Goal: Browse casually: Explore the website without a specific task or goal

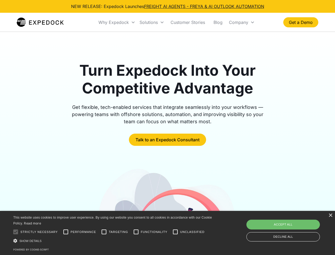
click at [117, 22] on div "Why Expedock" at bounding box center [113, 22] width 31 height 5
click at [152, 22] on div "Solutions" at bounding box center [149, 22] width 18 height 5
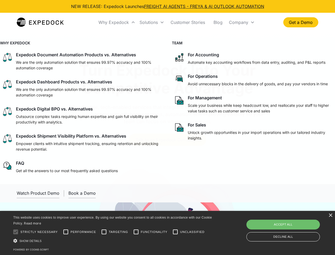
click at [242, 22] on div "Company" at bounding box center [238, 22] width 19 height 5
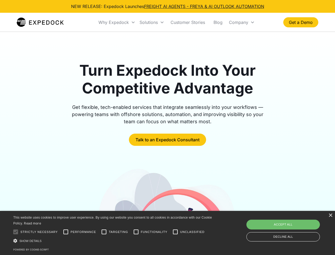
click at [16, 232] on div at bounding box center [15, 231] width 11 height 11
click at [66, 232] on input "Performance" at bounding box center [65, 231] width 11 height 11
checkbox input "true"
click at [104, 232] on input "Targeting" at bounding box center [104, 231] width 11 height 11
checkbox input "true"
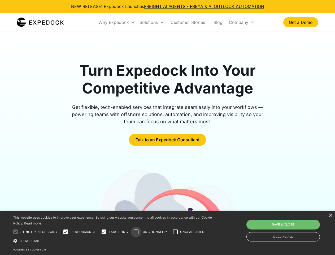
click at [136, 232] on input "Functionality" at bounding box center [136, 231] width 11 height 11
checkbox input "true"
click at [175, 232] on input "Unclassified" at bounding box center [175, 231] width 11 height 11
checkbox input "true"
click at [114, 240] on div "Show details Hide details" at bounding box center [113, 241] width 201 height 6
